Goal: Learn about a topic

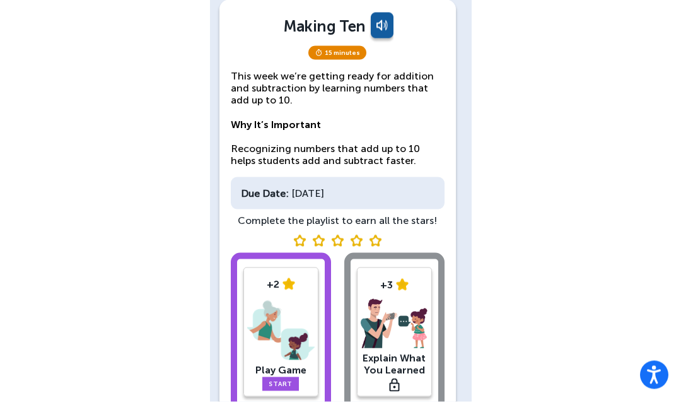
scroll to position [79, 0]
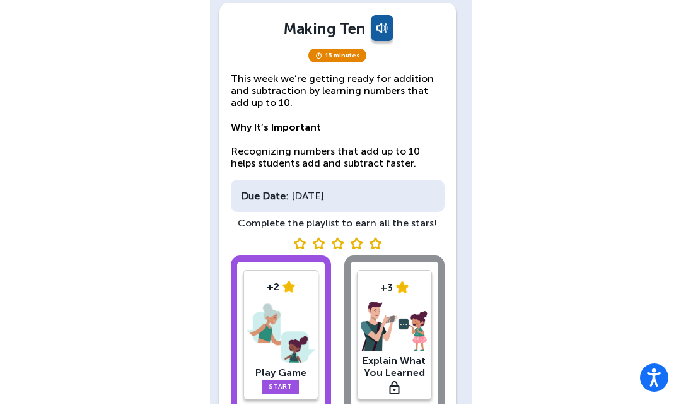
click at [284, 384] on link "Start" at bounding box center [280, 387] width 37 height 14
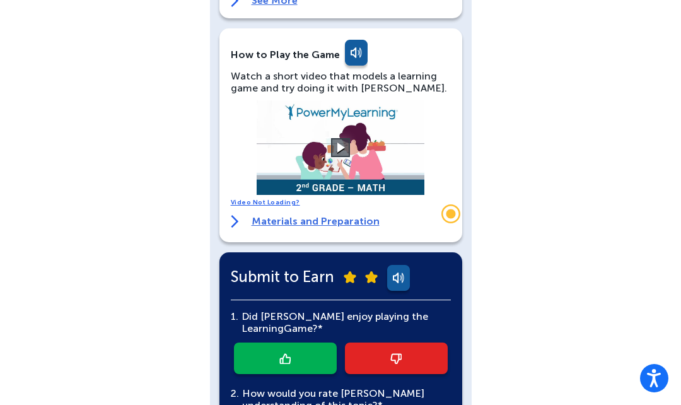
scroll to position [216, 0]
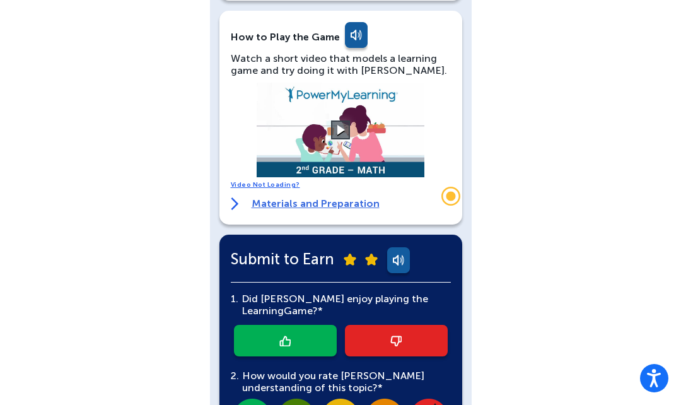
click at [333, 124] on button at bounding box center [340, 129] width 19 height 19
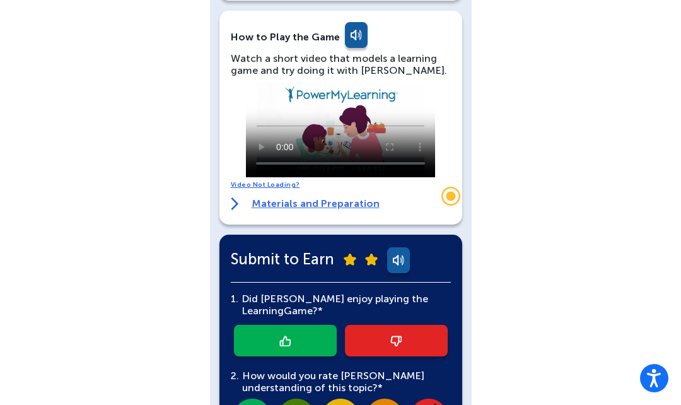
click at [510, 170] on div "[PERSON_NAME] [PERSON_NAME] English Back Play Game Optional: Warm-Up Activity A…" at bounding box center [340, 210] width 681 height 853
click at [237, 187] on link "Video Not Loading?" at bounding box center [265, 185] width 69 height 8
click at [228, 202] on div "How to Play the Game Watch a short video that models a learning game and try do…" at bounding box center [340, 118] width 243 height 214
click at [219, 205] on div "How to Play the Game Watch a short video that models a learning game and try do…" at bounding box center [340, 118] width 243 height 214
click at [231, 204] on img at bounding box center [235, 203] width 8 height 13
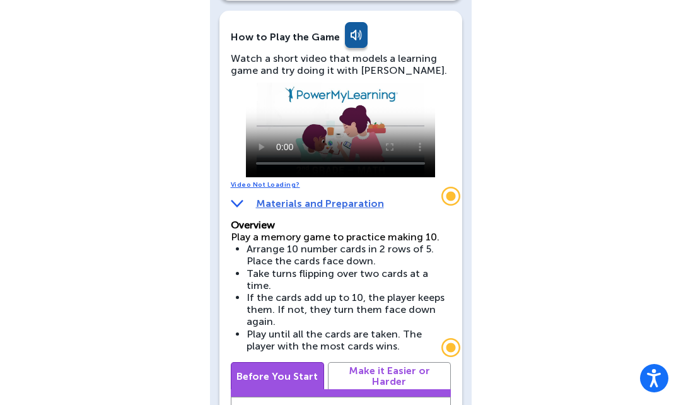
click at [335, 138] on video at bounding box center [340, 130] width 189 height 95
click at [340, 127] on video at bounding box center [340, 130] width 189 height 95
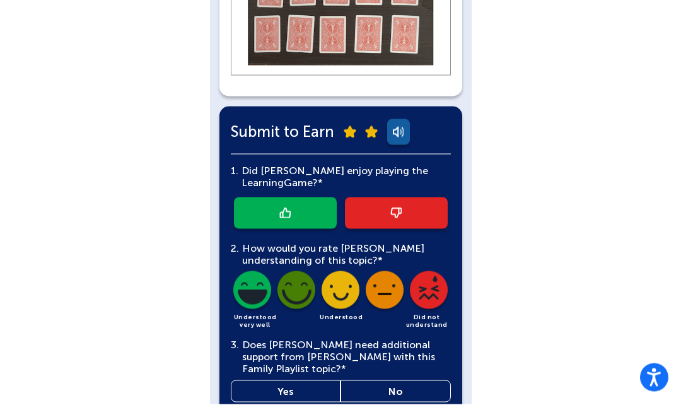
scroll to position [906, 0]
click at [262, 198] on link at bounding box center [285, 214] width 103 height 32
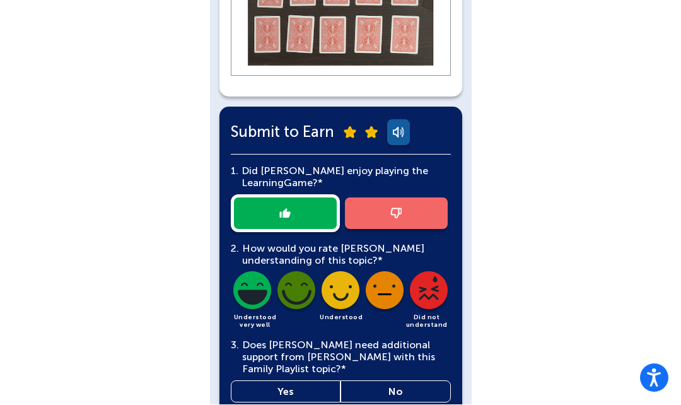
click at [231, 272] on img at bounding box center [252, 293] width 43 height 43
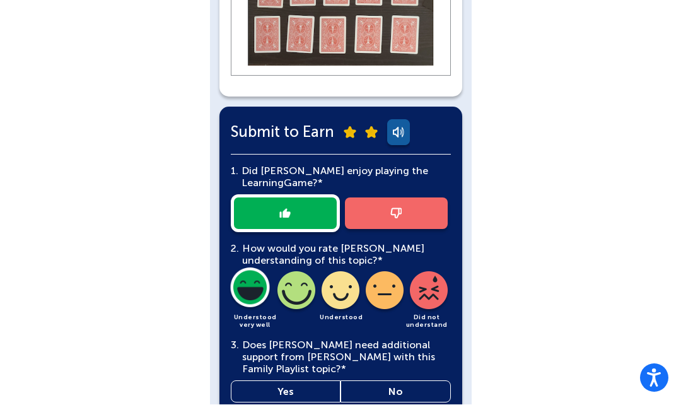
click at [386, 381] on link "No" at bounding box center [395, 392] width 110 height 22
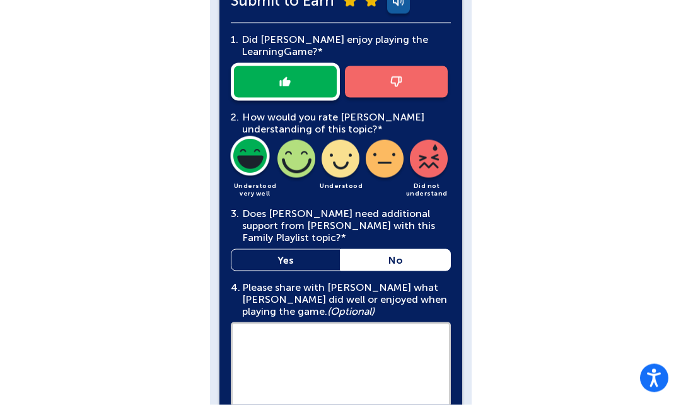
scroll to position [1038, 0]
click at [274, 331] on textarea at bounding box center [341, 370] width 220 height 96
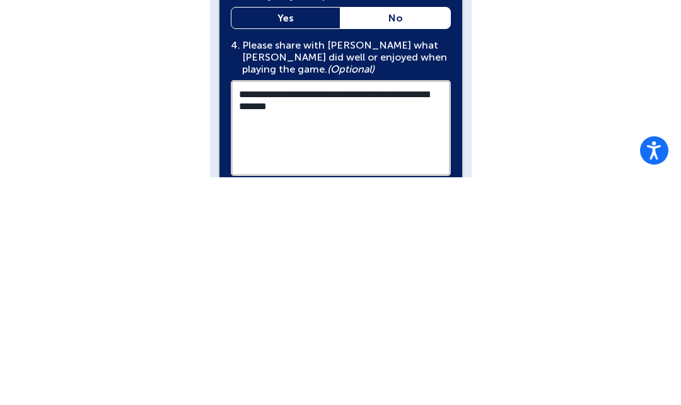
scroll to position [1058, 0]
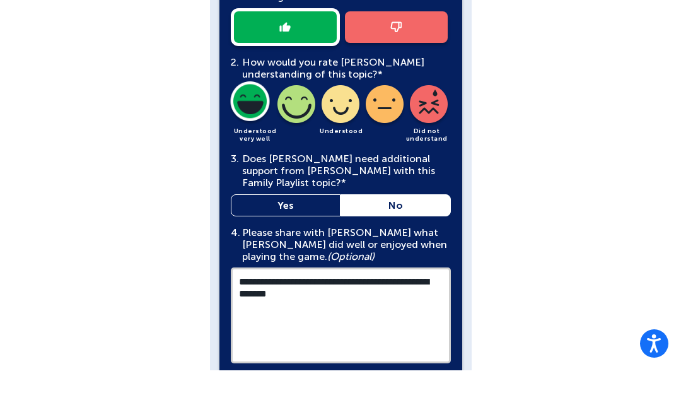
type textarea "**********"
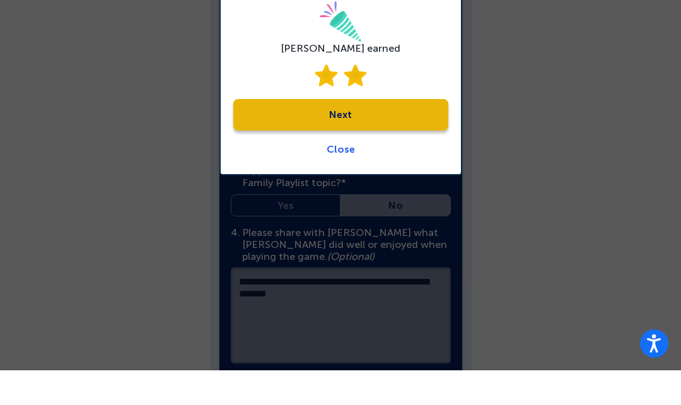
scroll to position [1073, 0]
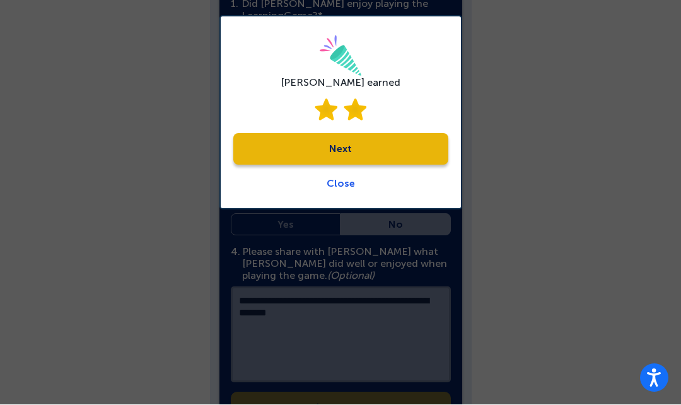
click at [390, 152] on link "Next" at bounding box center [340, 150] width 215 height 32
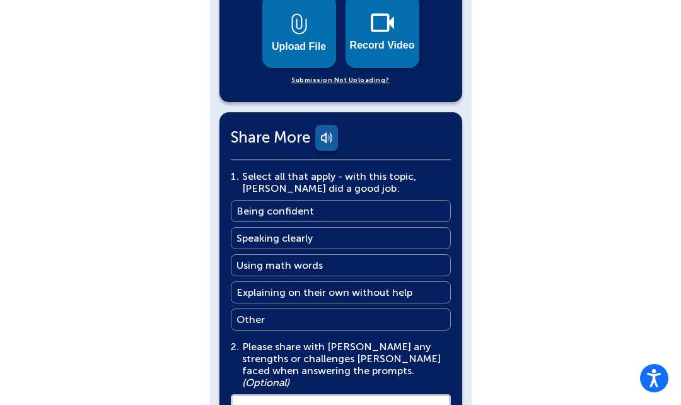
scroll to position [671, 0]
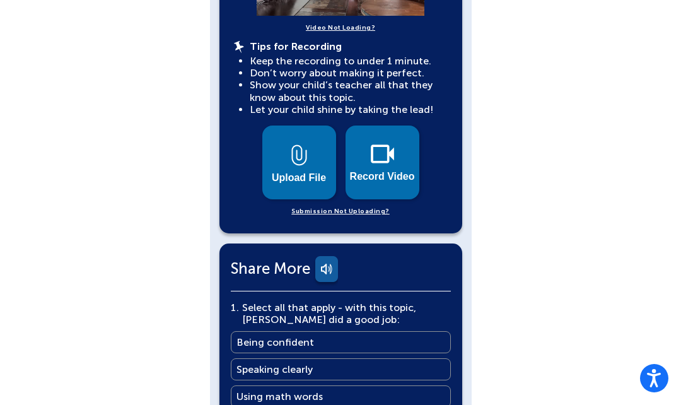
click at [381, 144] on img at bounding box center [382, 153] width 23 height 19
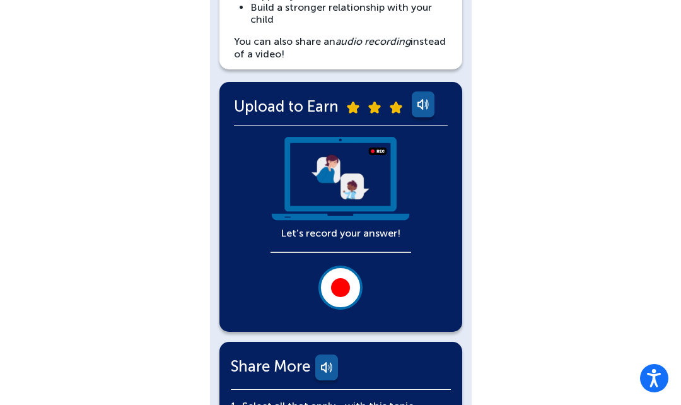
scroll to position [205, 0]
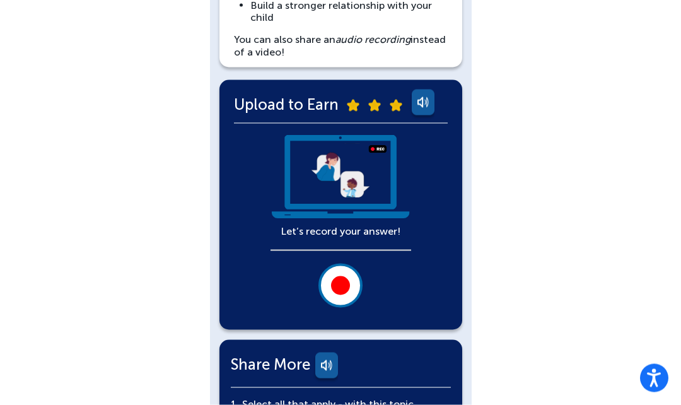
click at [340, 282] on div at bounding box center [340, 285] width 19 height 19
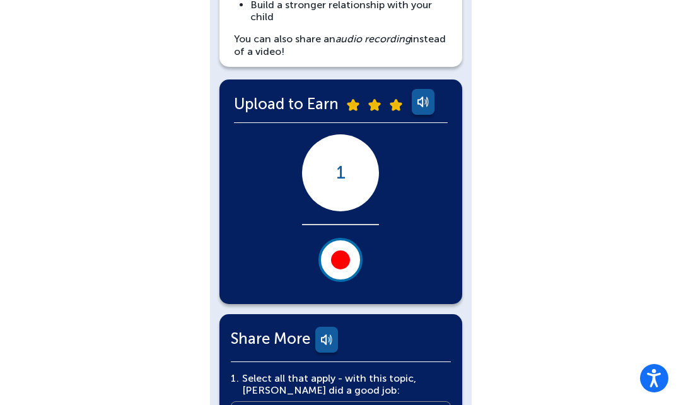
scroll to position [272, 0]
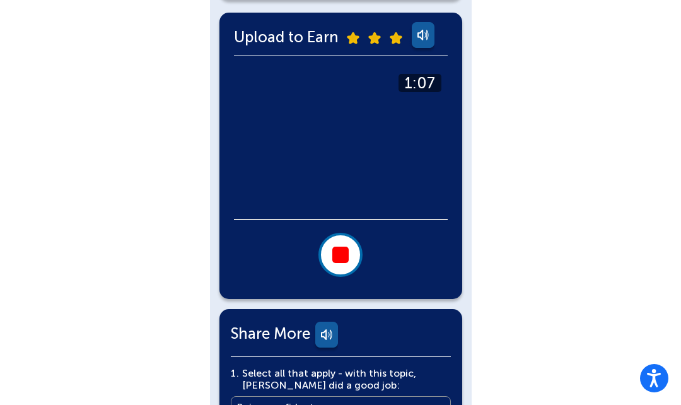
click at [338, 252] on div at bounding box center [340, 254] width 16 height 16
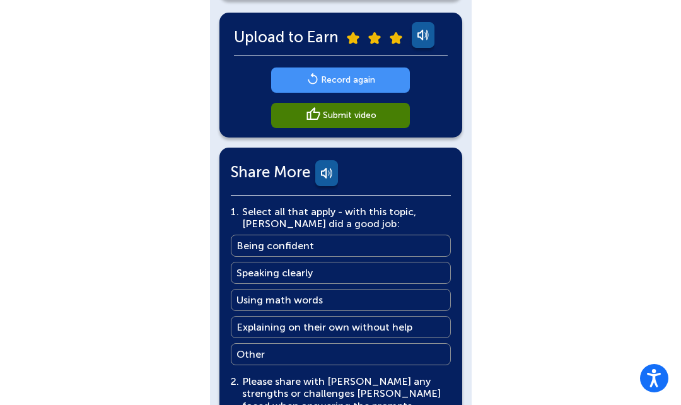
click at [317, 115] on img at bounding box center [313, 114] width 16 height 15
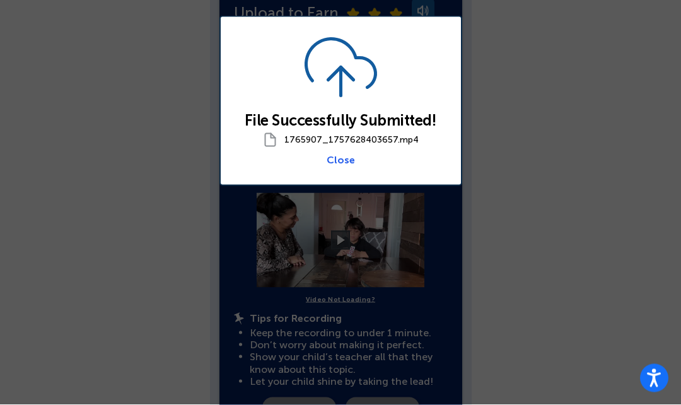
scroll to position [299, 0]
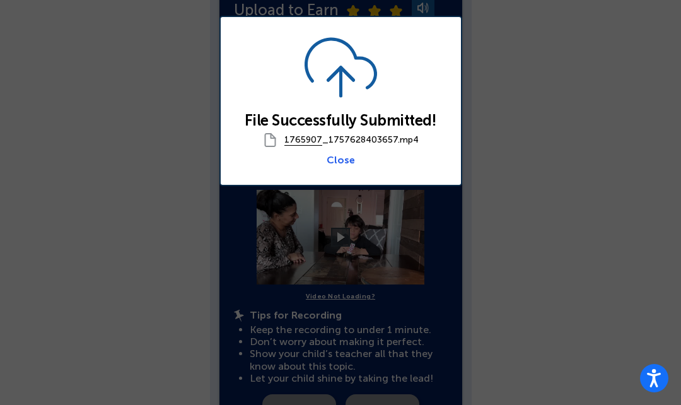
click at [336, 162] on link "Close" at bounding box center [340, 160] width 28 height 12
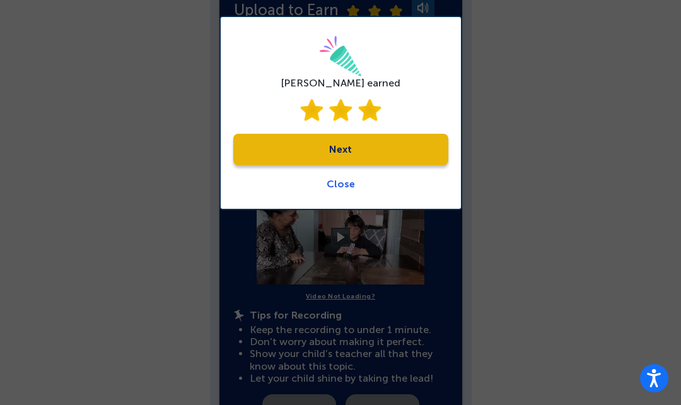
click at [315, 144] on link "Next" at bounding box center [340, 150] width 215 height 32
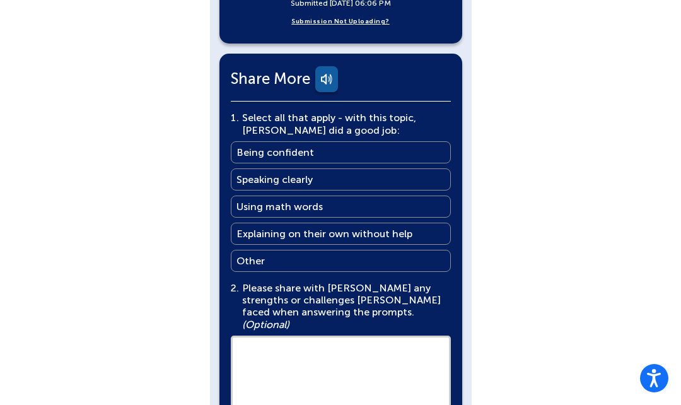
scroll to position [775, 0]
click at [241, 146] on main "Being confident" at bounding box center [275, 152] width 78 height 12
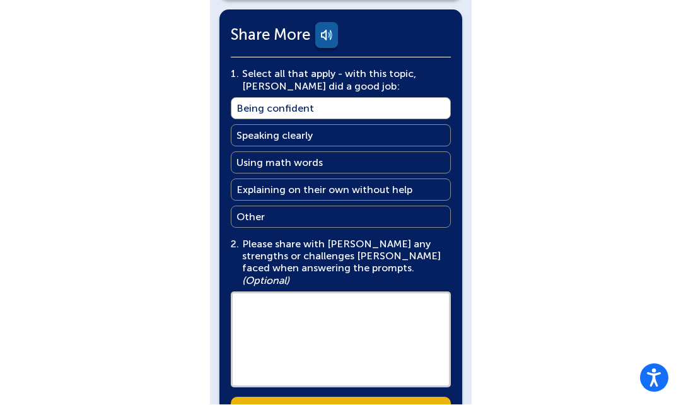
scroll to position [818, 0]
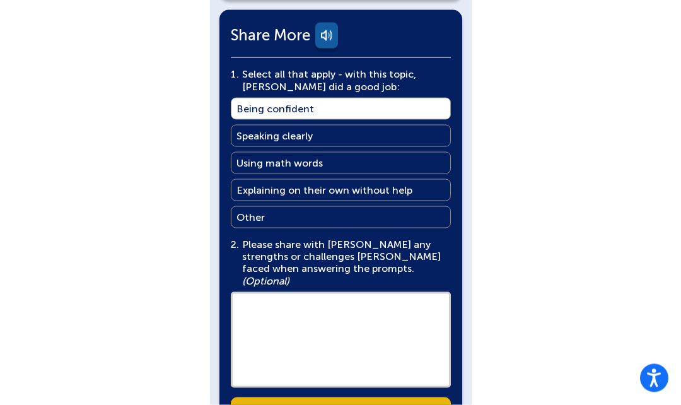
click at [299, 397] on link "Submit" at bounding box center [341, 413] width 220 height 32
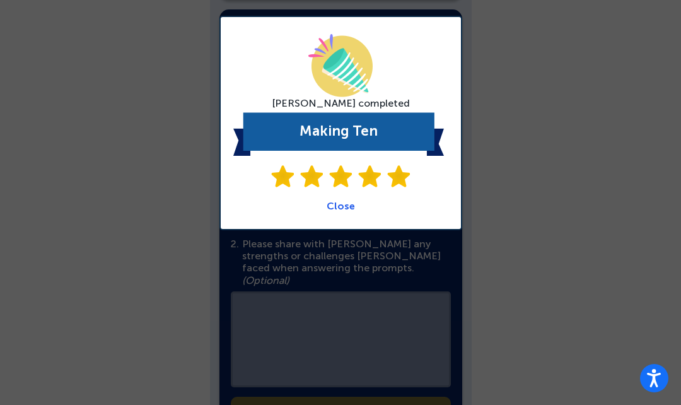
click at [335, 209] on link "Close" at bounding box center [340, 206] width 28 height 12
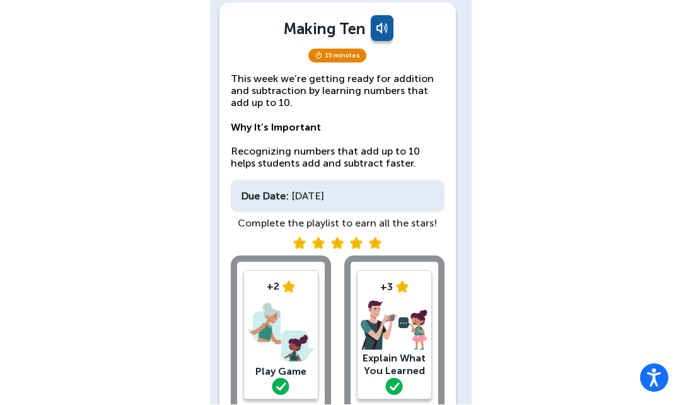
scroll to position [79, 0]
